Goal: Information Seeking & Learning: Find specific fact

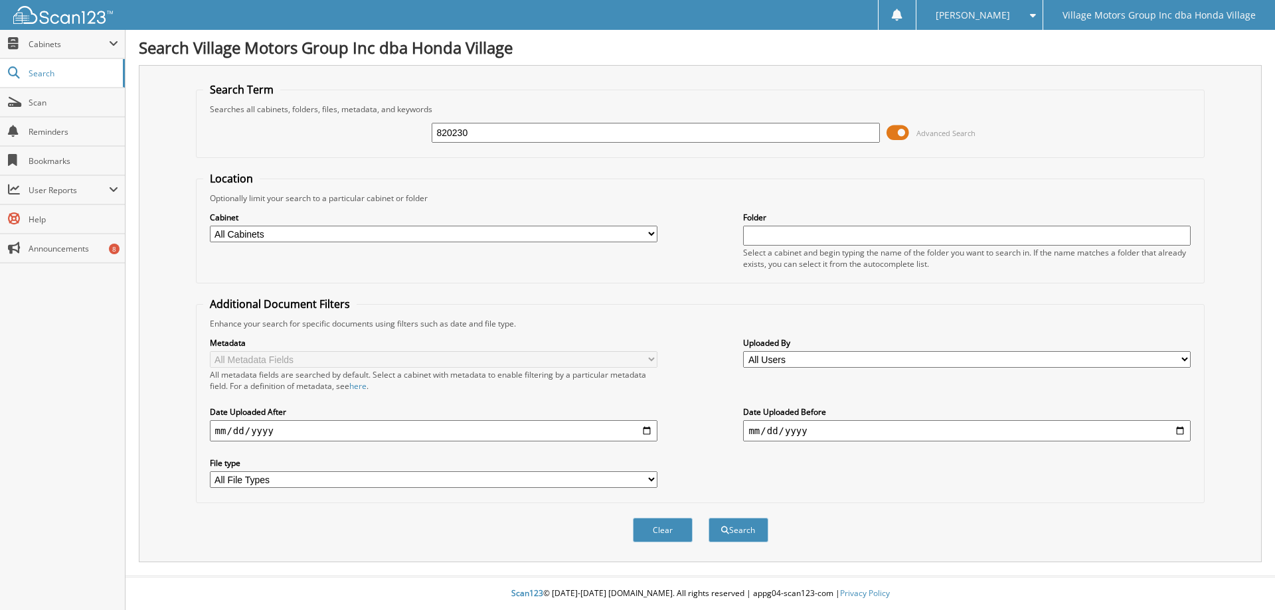
type input "820230"
click at [709, 518] on button "Search" at bounding box center [739, 530] width 60 height 25
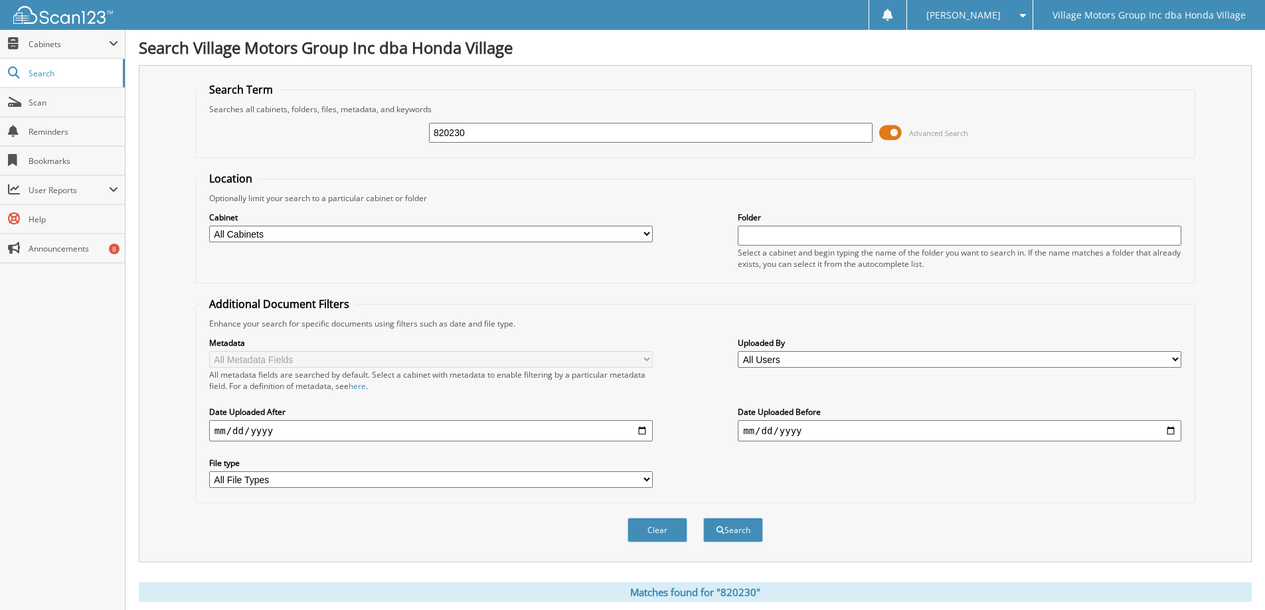
click at [889, 134] on span at bounding box center [890, 133] width 23 height 20
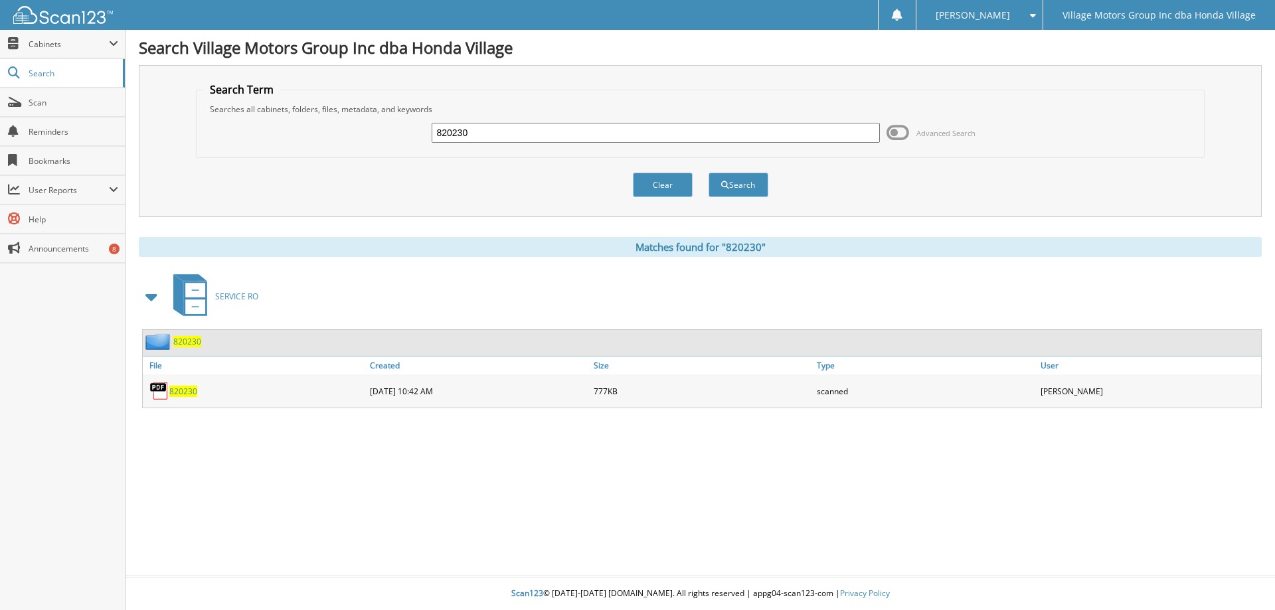
click at [175, 393] on span "820230" at bounding box center [183, 391] width 28 height 11
